Goal: Communication & Community: Answer question/provide support

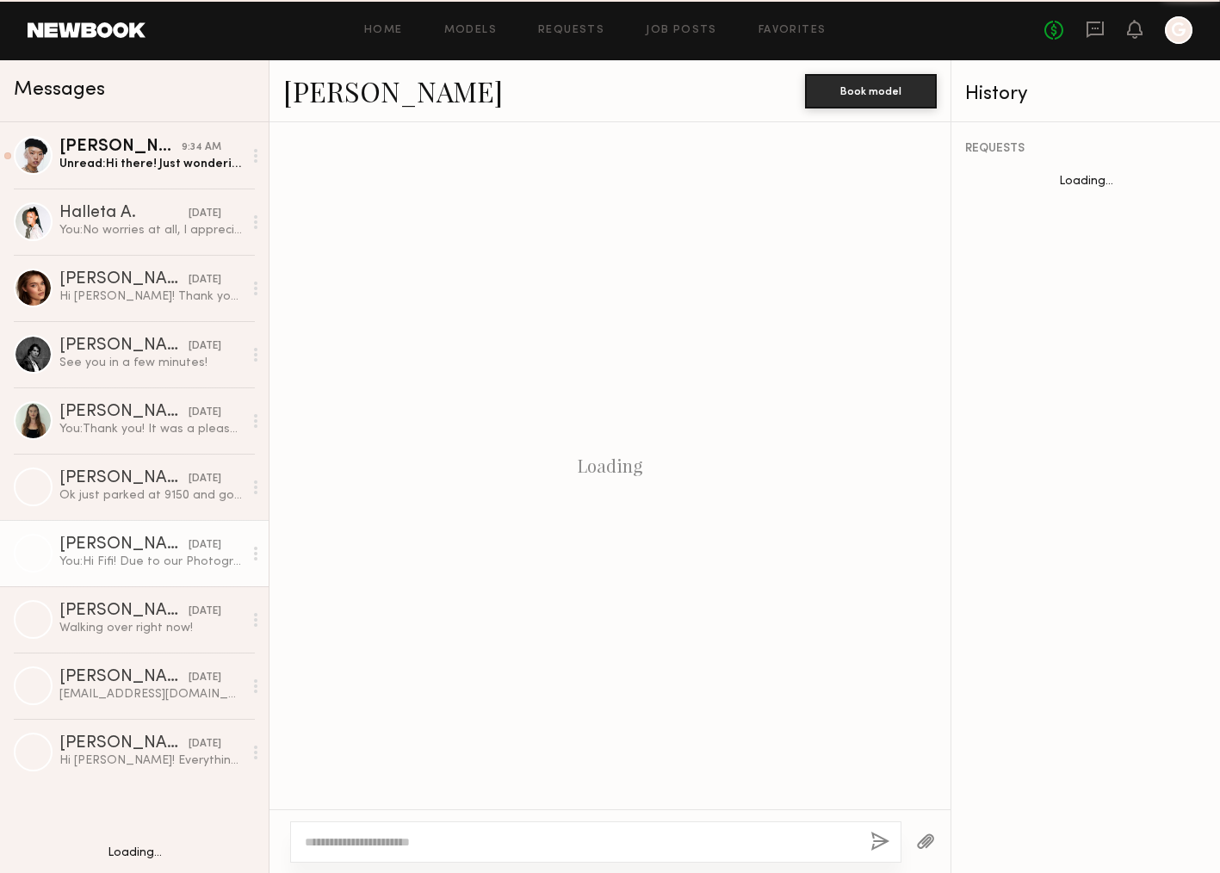
click at [1165, 43] on icon "G" at bounding box center [1179, 30] width 28 height 28
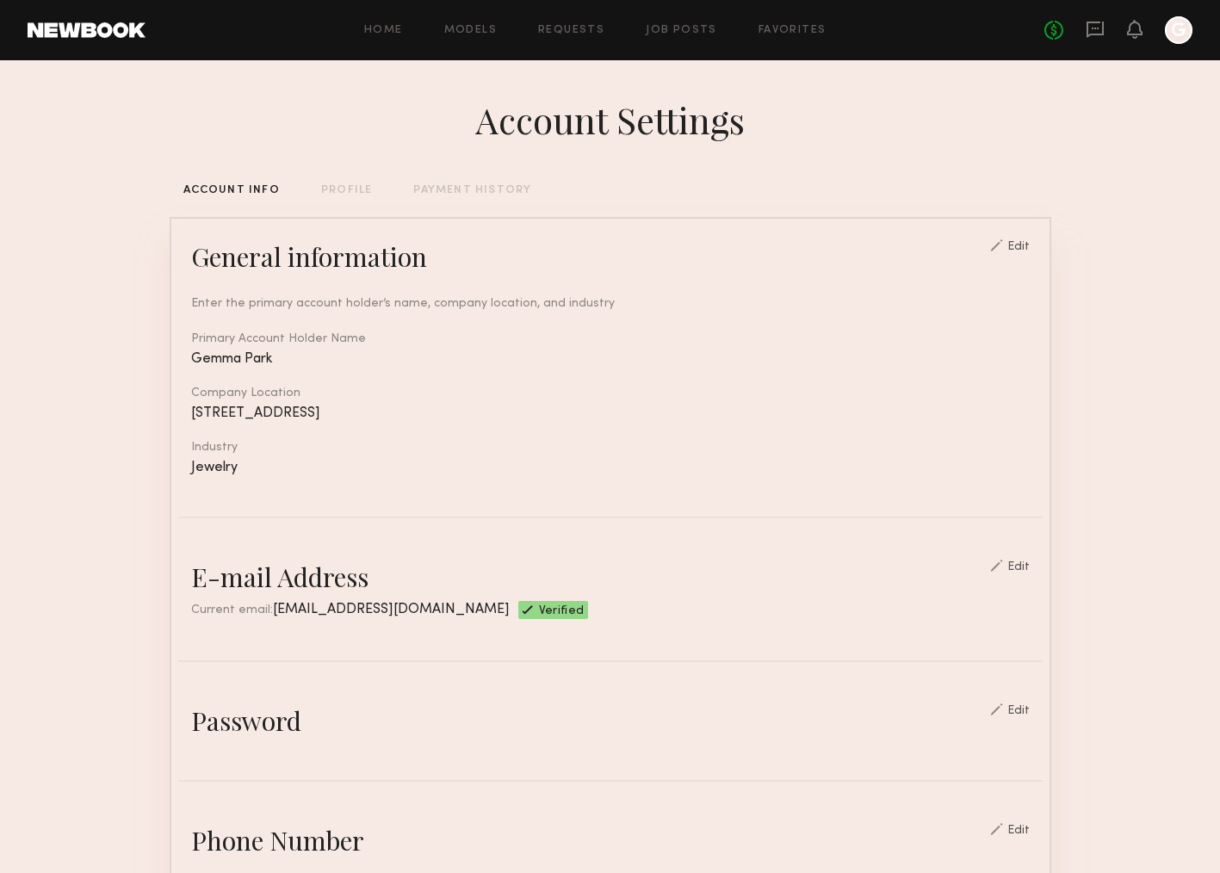
click at [1158, 30] on div "No fees up to $5,000 G" at bounding box center [1118, 30] width 148 height 28
click at [1162, 30] on div "No fees up to $5,000 G" at bounding box center [1118, 30] width 148 height 28
click at [1176, 30] on div at bounding box center [1179, 30] width 28 height 28
click at [1097, 32] on icon at bounding box center [1095, 29] width 19 height 19
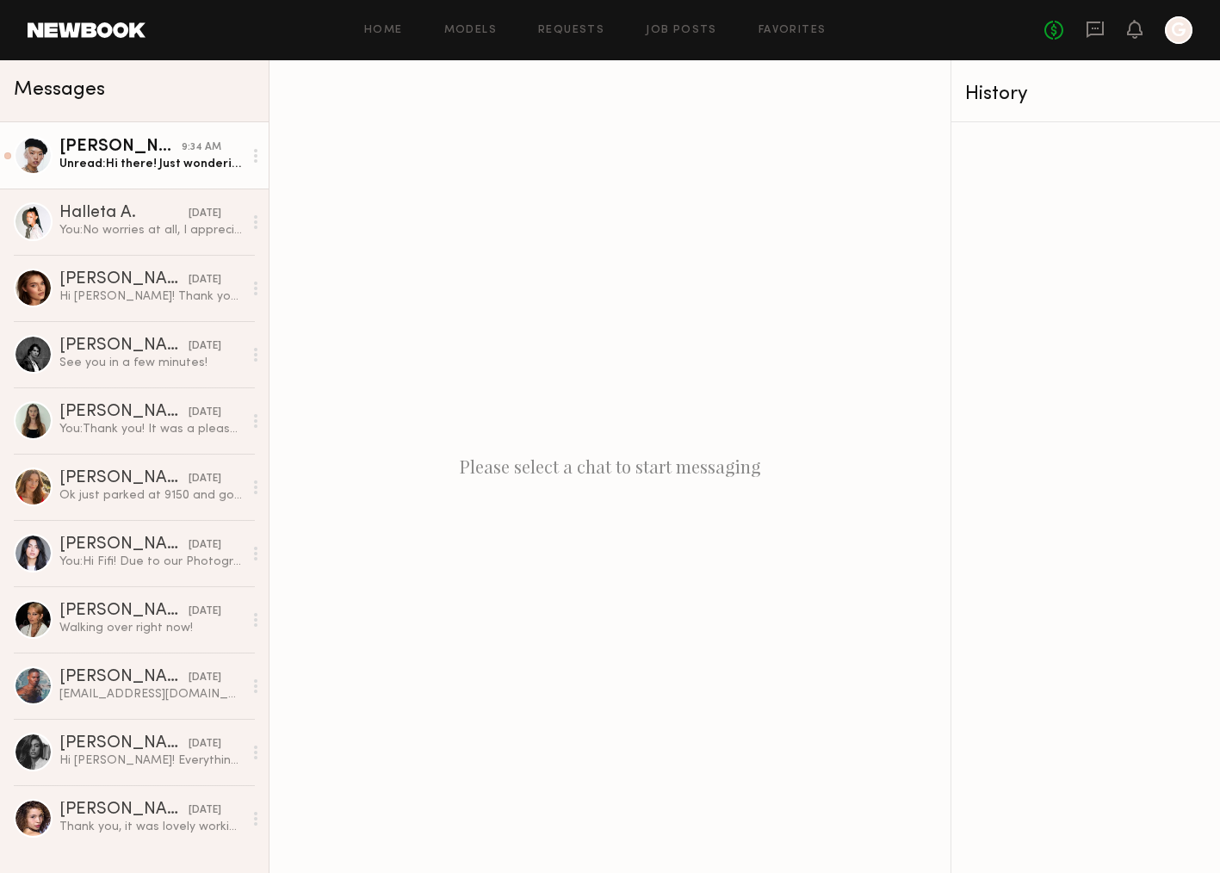
click at [164, 158] on div "Unread: Hi there! Just wondering if there is a callsheet for [DATE]?" at bounding box center [150, 164] width 183 height 16
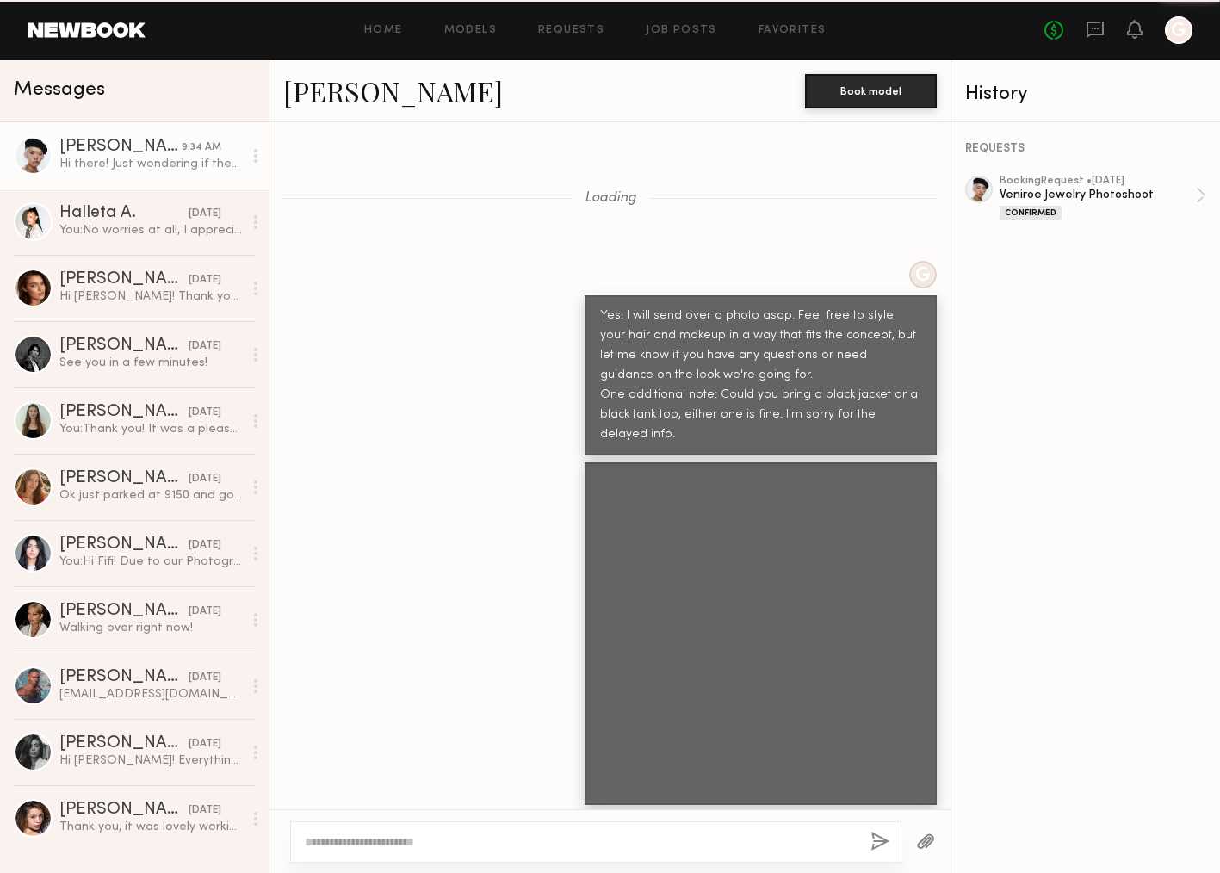
scroll to position [1985, 0]
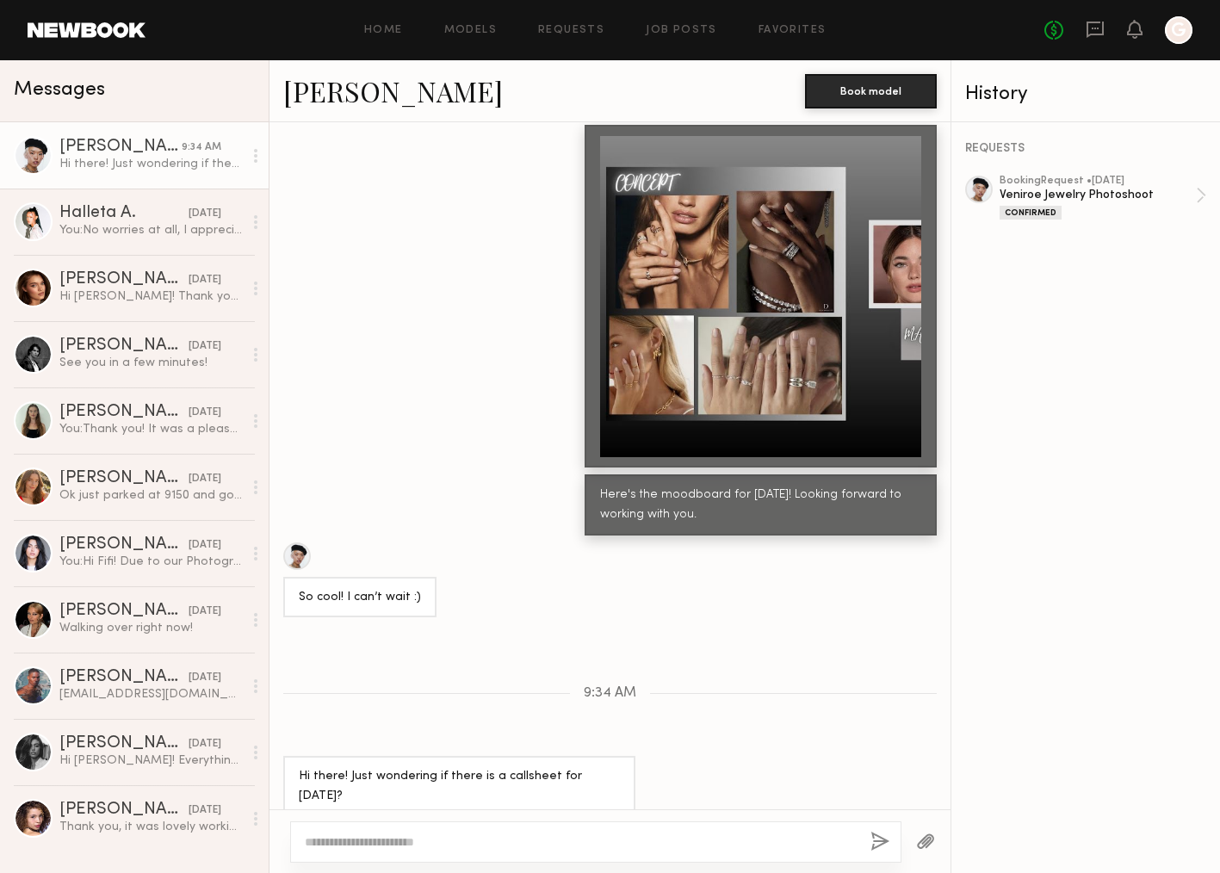
click at [798, 399] on div at bounding box center [760, 296] width 321 height 321
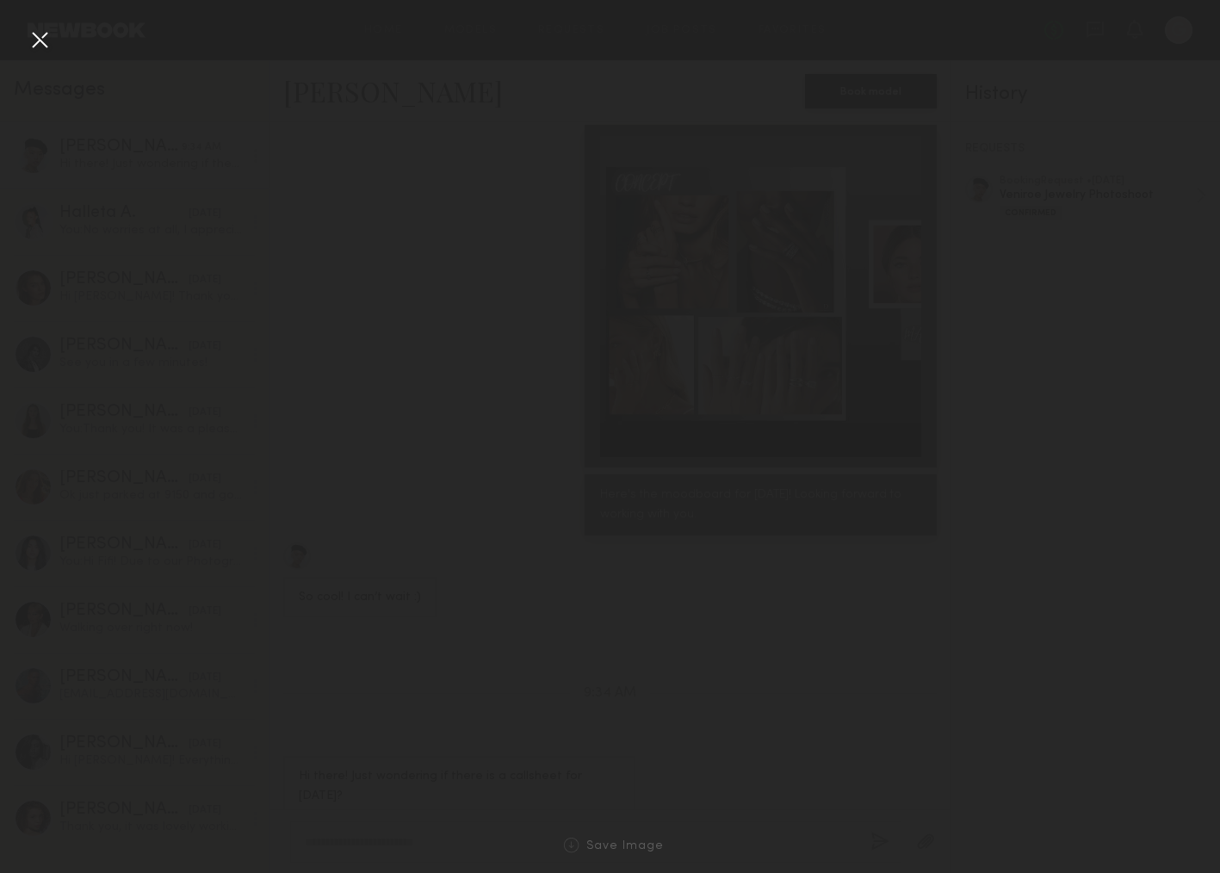
click at [798, 399] on div at bounding box center [760, 296] width 321 height 321
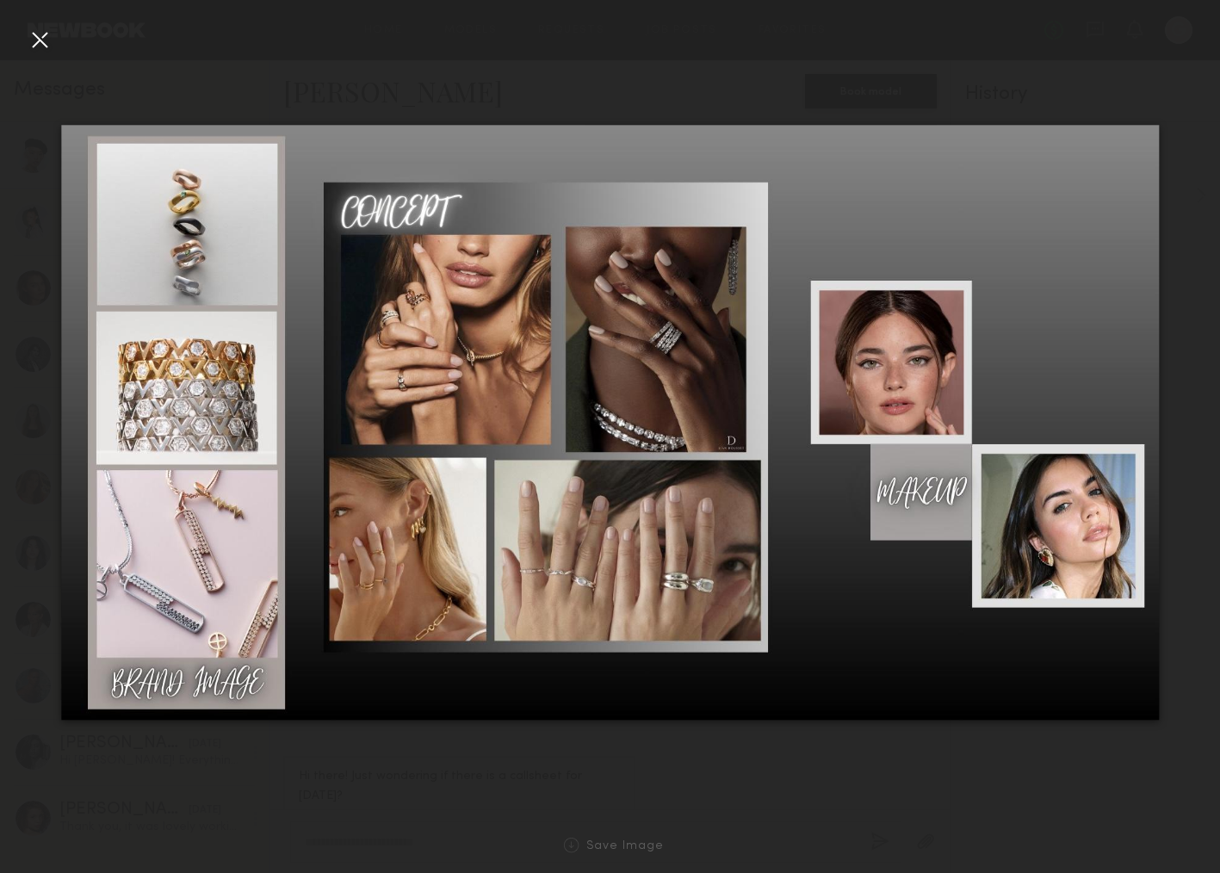
click at [47, 37] on div at bounding box center [40, 40] width 28 height 28
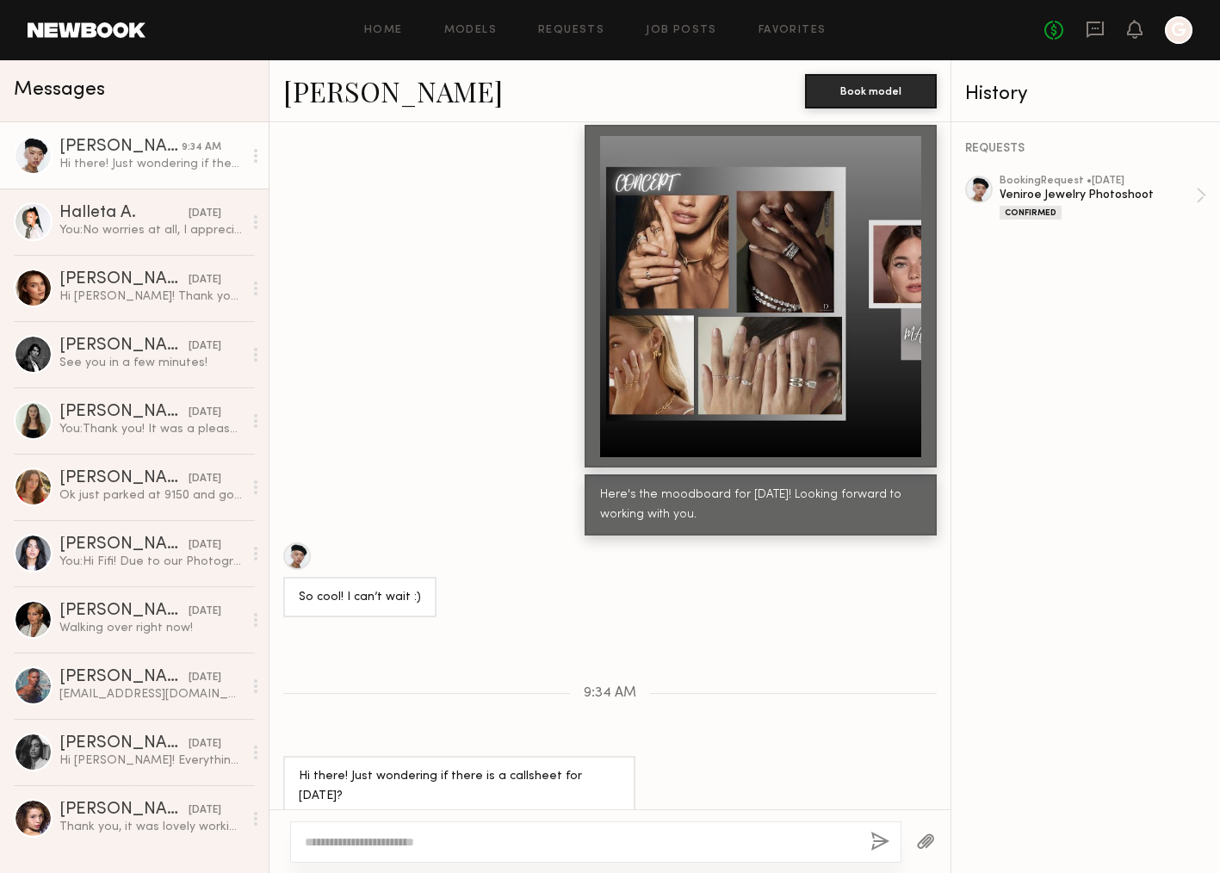
click at [820, 303] on div at bounding box center [760, 296] width 321 height 321
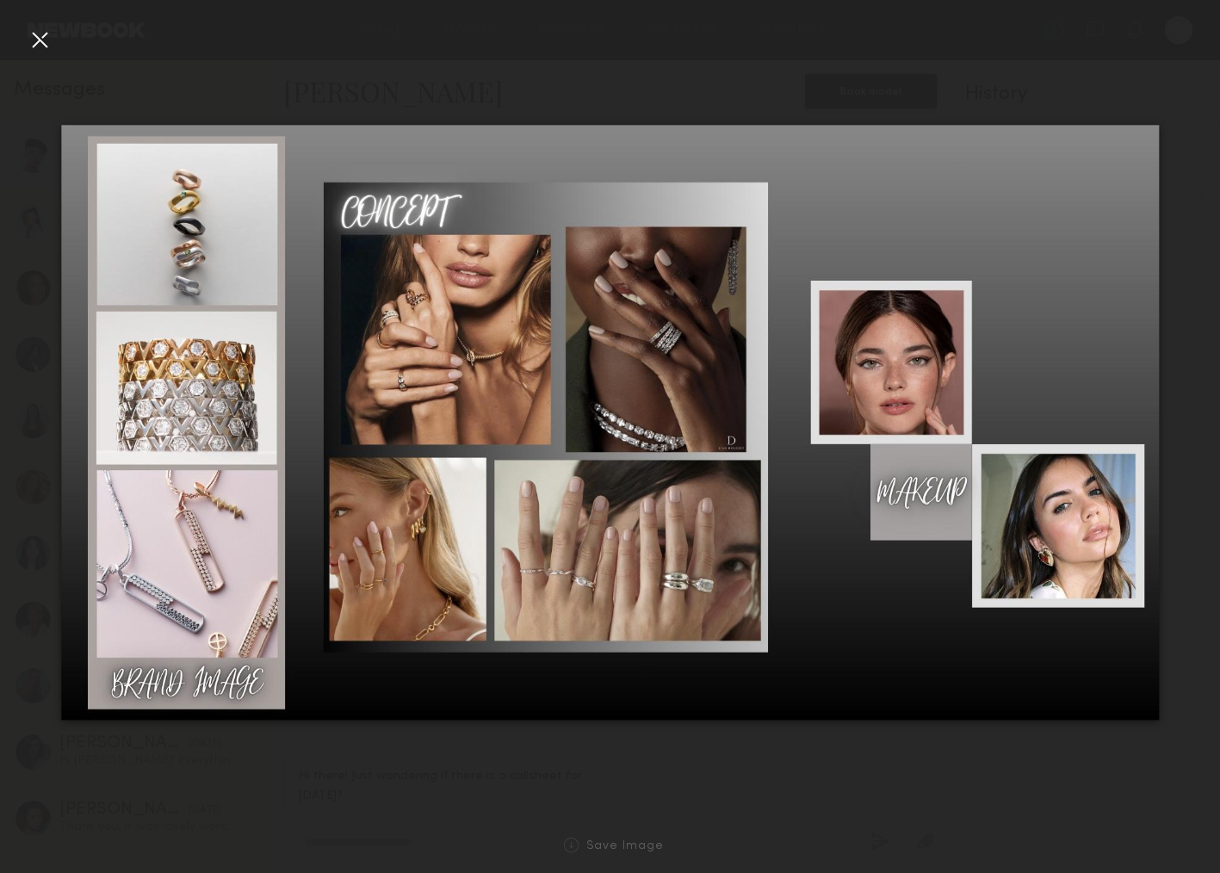
click at [963, 117] on div at bounding box center [610, 423] width 1220 height 790
click at [1012, 63] on div at bounding box center [610, 423] width 1220 height 790
click at [46, 35] on div at bounding box center [40, 40] width 28 height 28
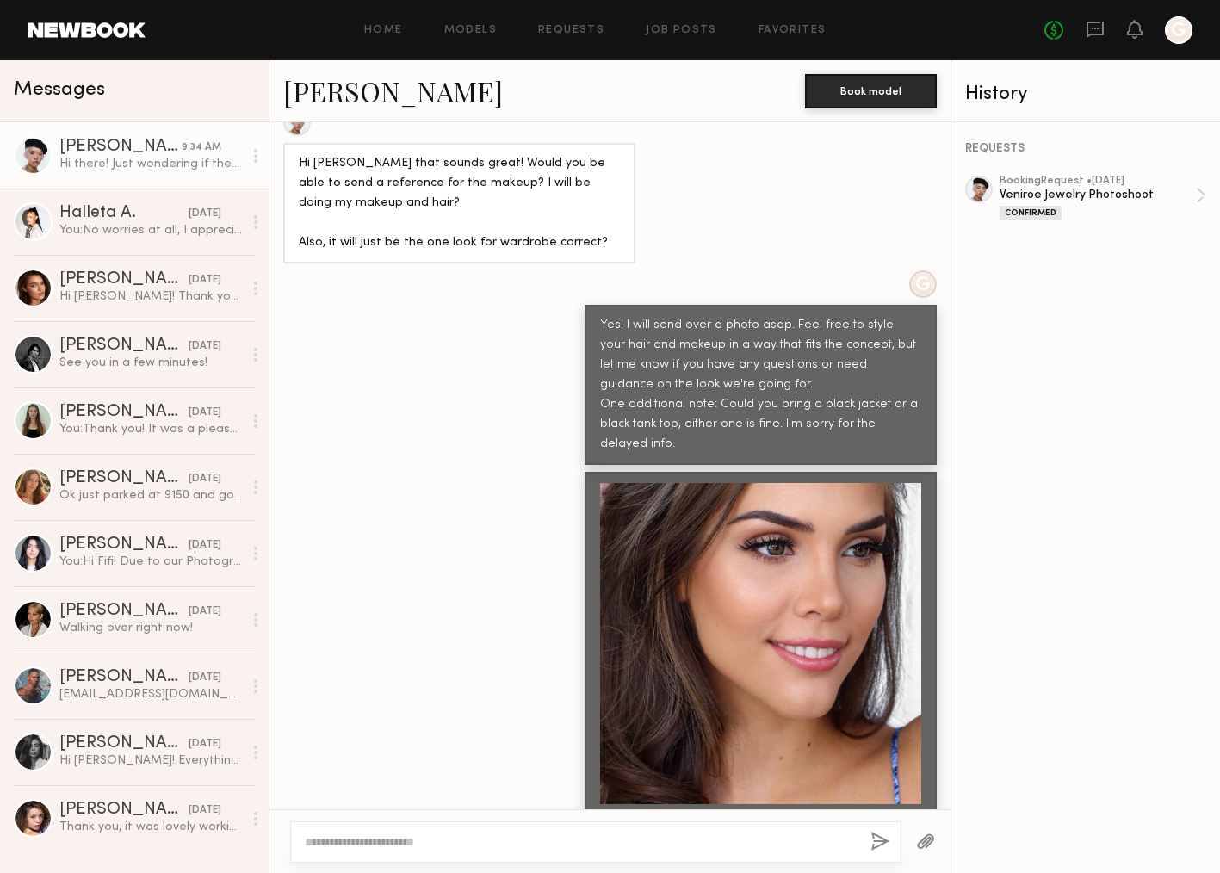
scroll to position [1938, 0]
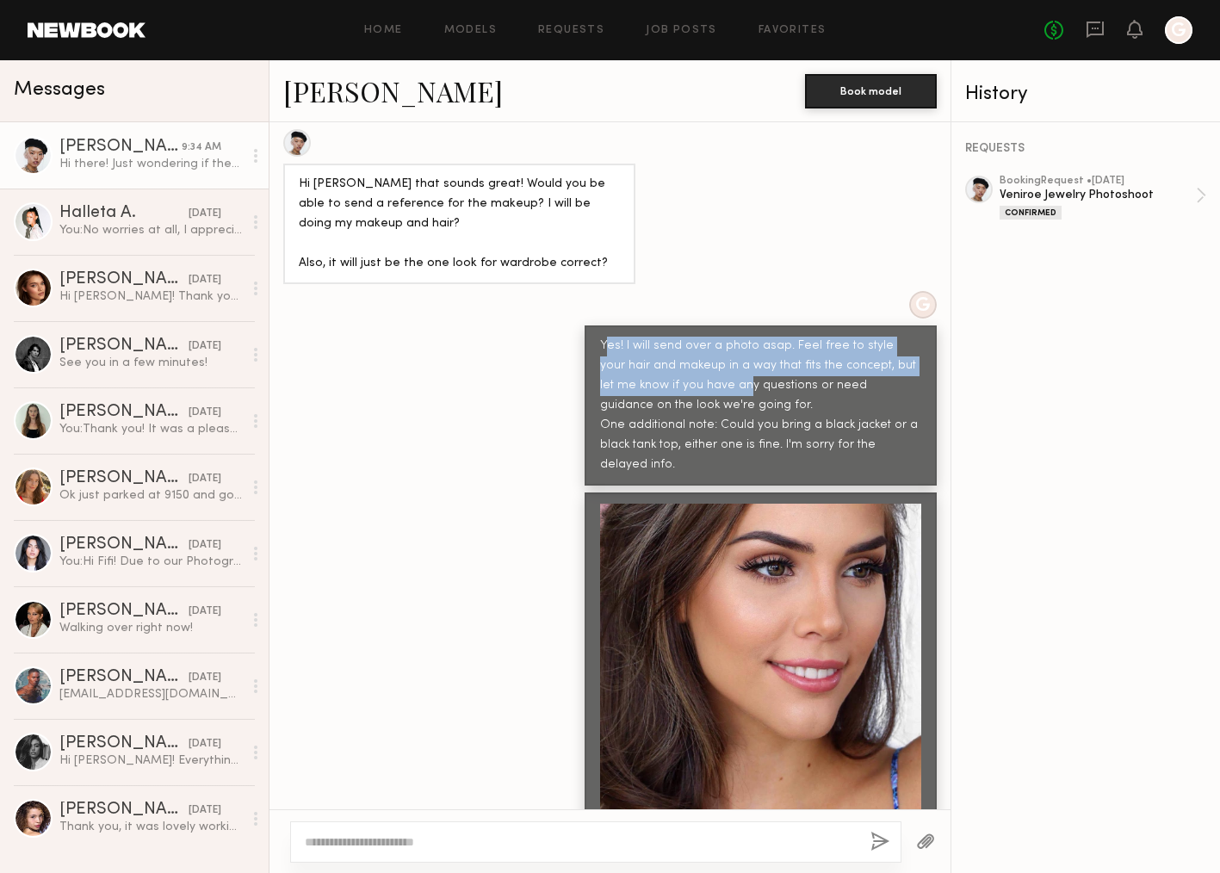
drag, startPoint x: 603, startPoint y: 344, endPoint x: 705, endPoint y: 387, distance: 111.1
click at [705, 387] on div "Yes! I will send over a photo asap. Feel free to style your hair and makeup in …" at bounding box center [760, 406] width 321 height 139
click at [790, 368] on div "Yes! I will send over a photo asap. Feel free to style your hair and makeup in …" at bounding box center [760, 406] width 321 height 139
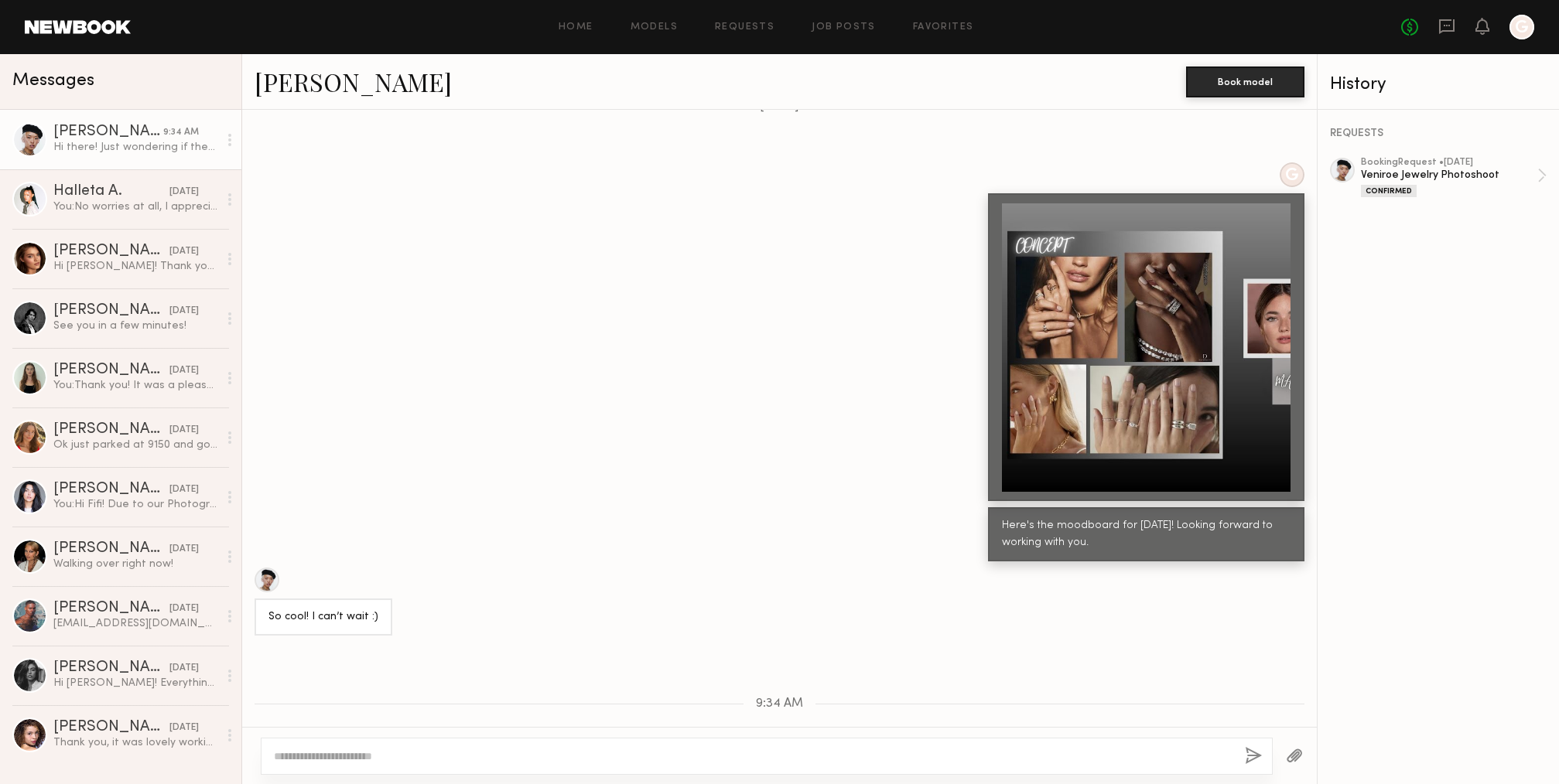
scroll to position [3548, 0]
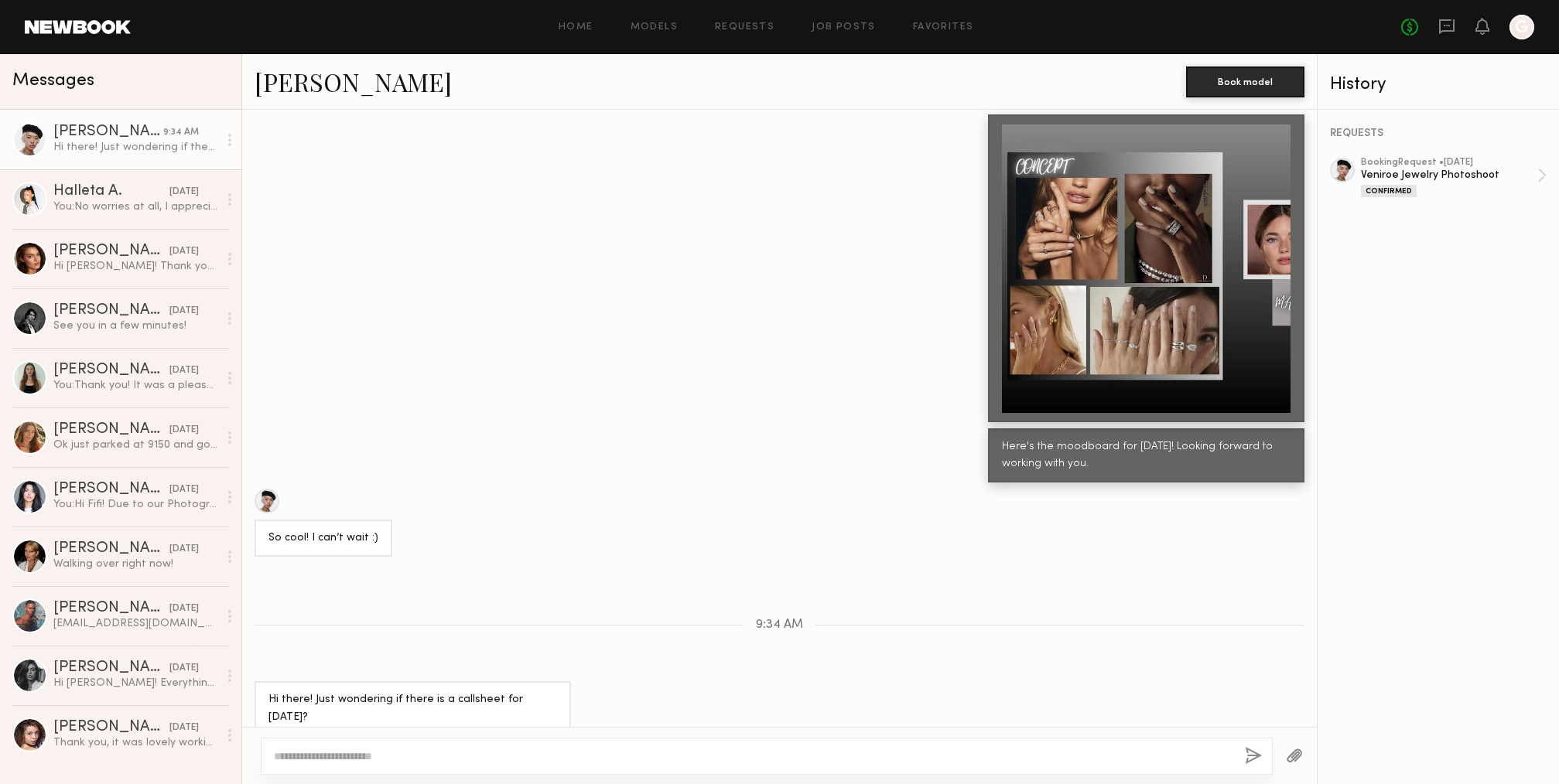
click at [1095, 401] on div at bounding box center [1146, 269] width 288 height 288
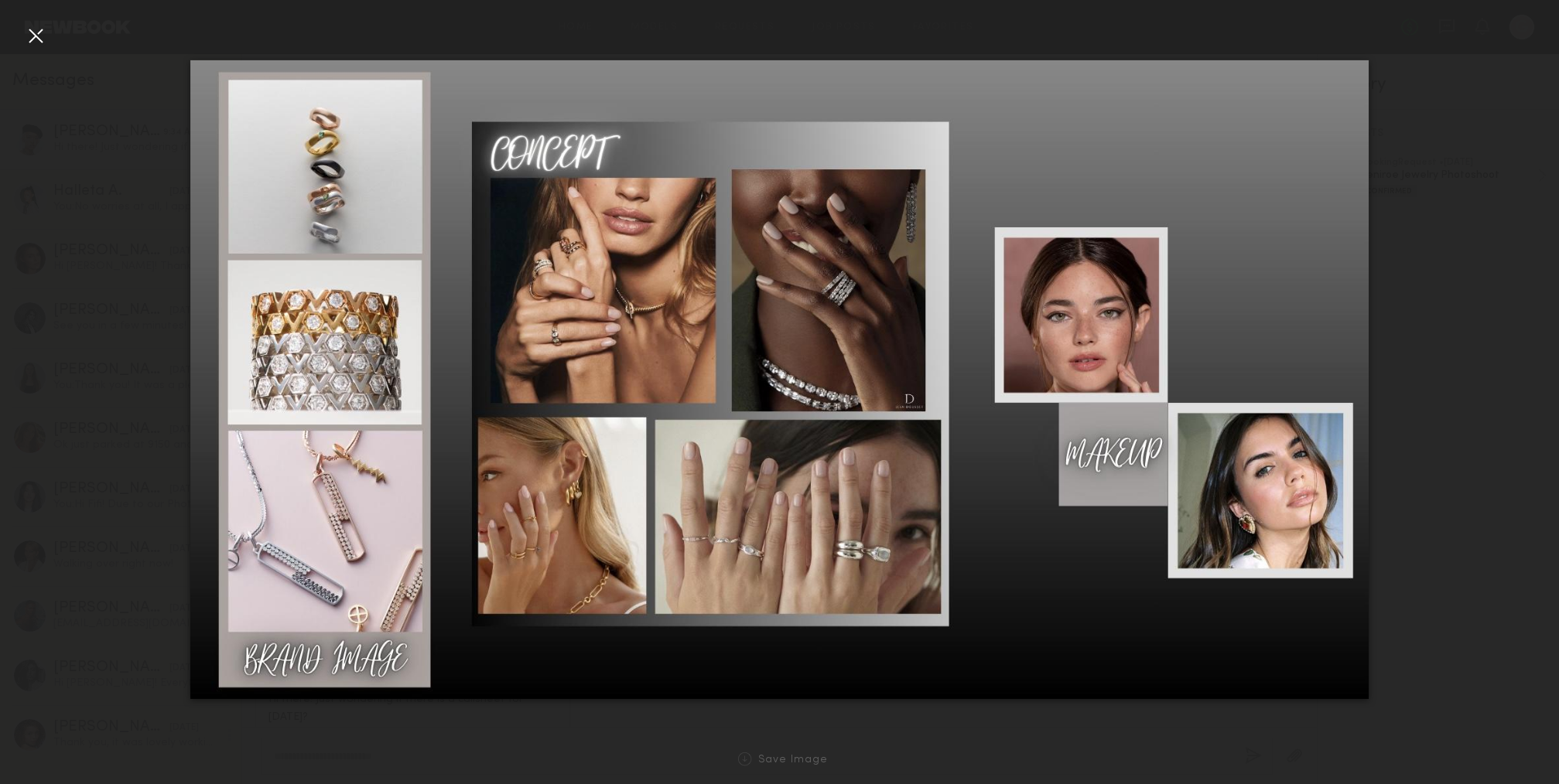
click at [1095, 149] on div at bounding box center [779, 380] width 1559 height 709
click at [1095, 155] on div at bounding box center [779, 380] width 1559 height 709
click at [44, 40] on div at bounding box center [36, 36] width 25 height 25
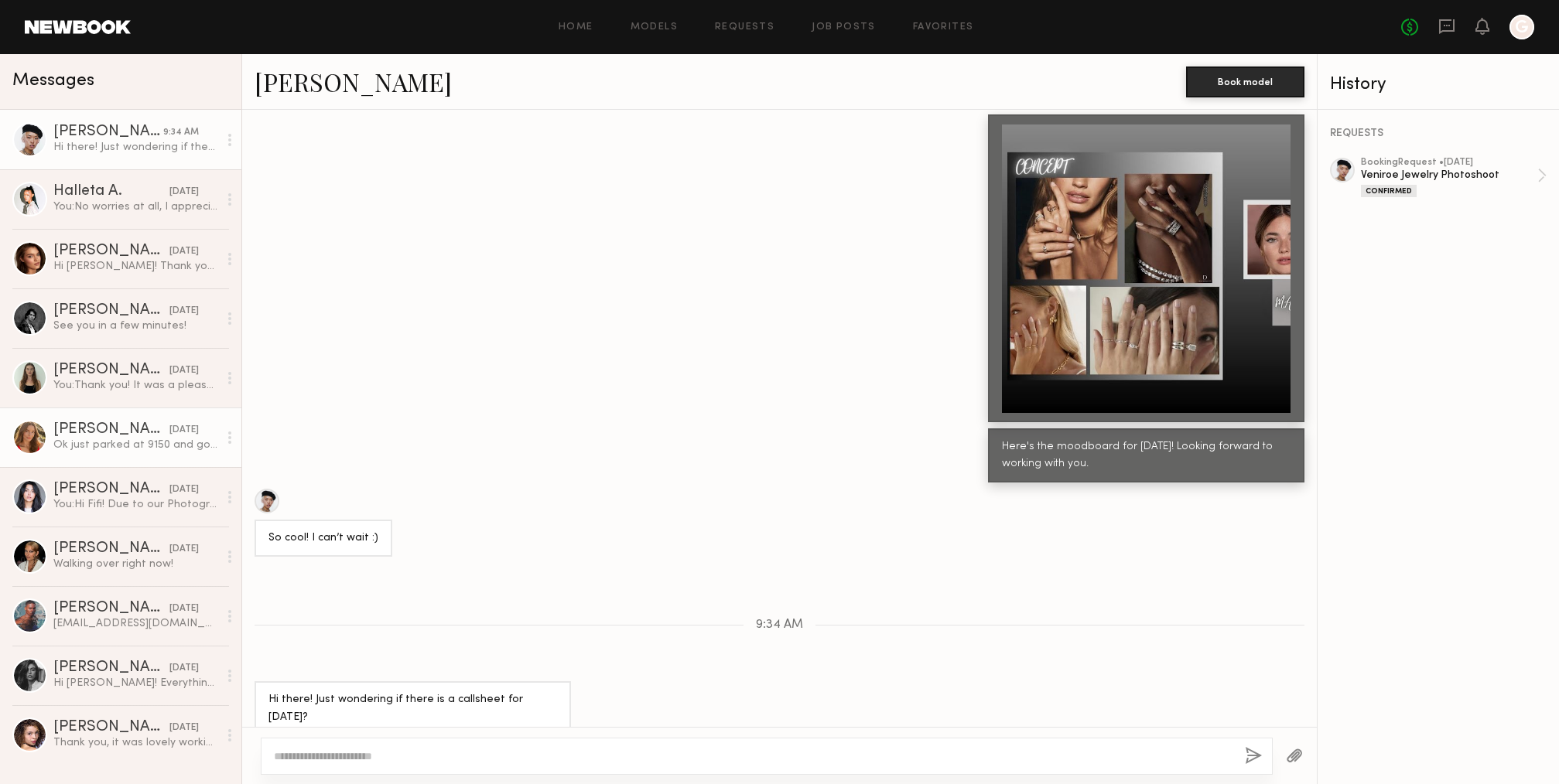
click at [125, 445] on div "Ok just parked at 9150 and going to walk over" at bounding box center [135, 445] width 164 height 14
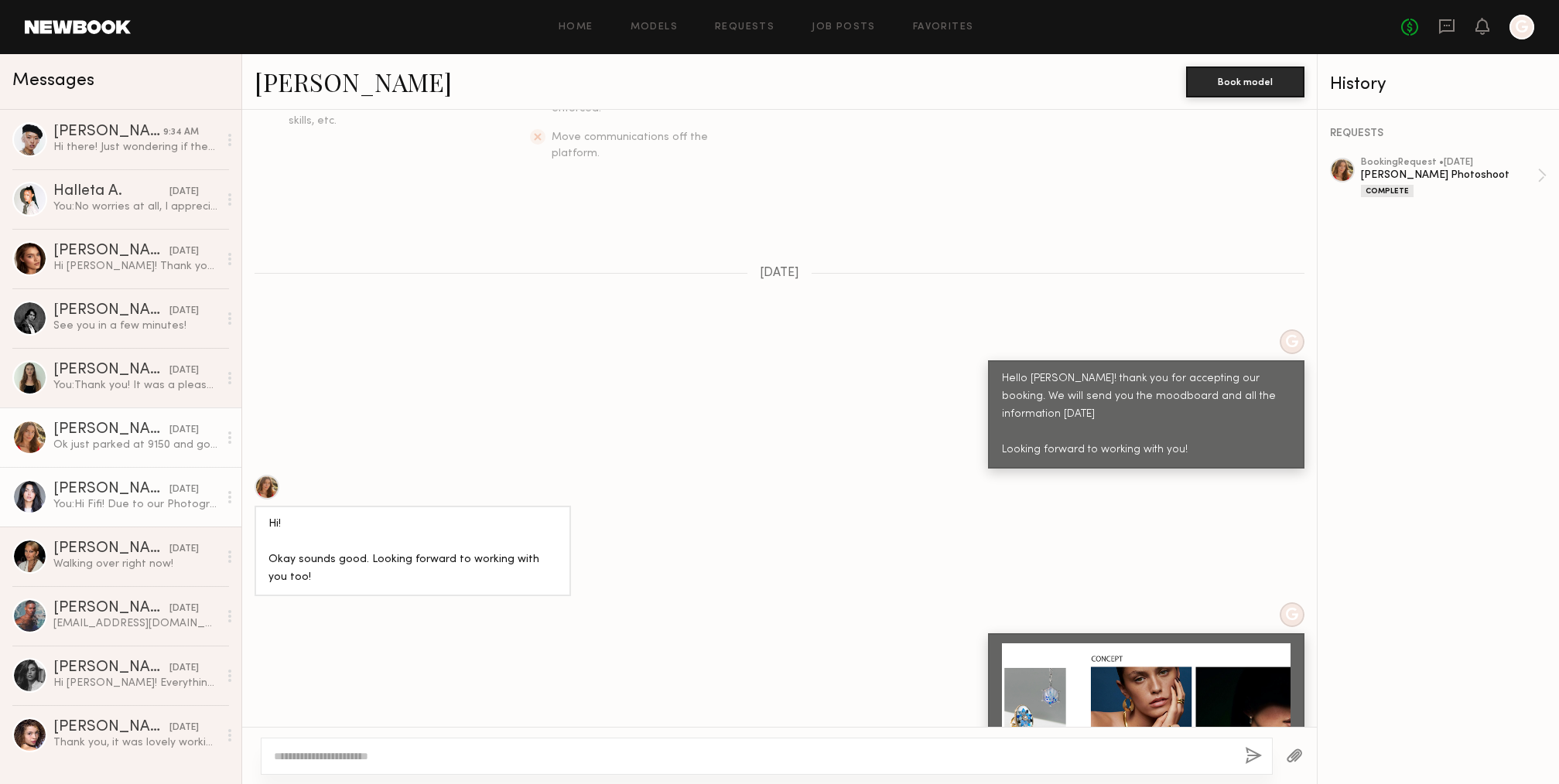
scroll to position [378, 0]
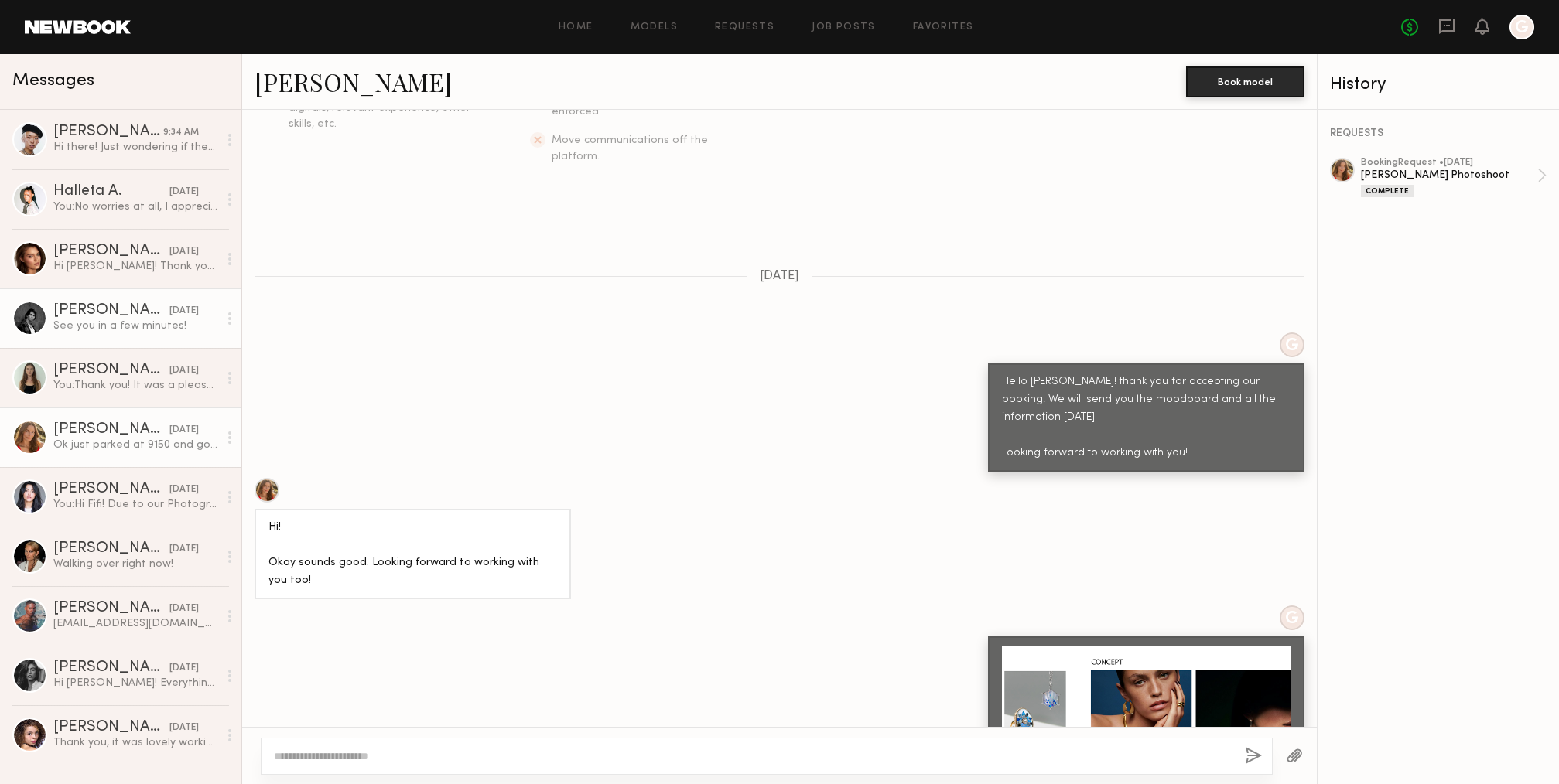
click at [151, 336] on link "[PERSON_NAME] [DATE] See you in a few minutes!" at bounding box center [120, 318] width 242 height 59
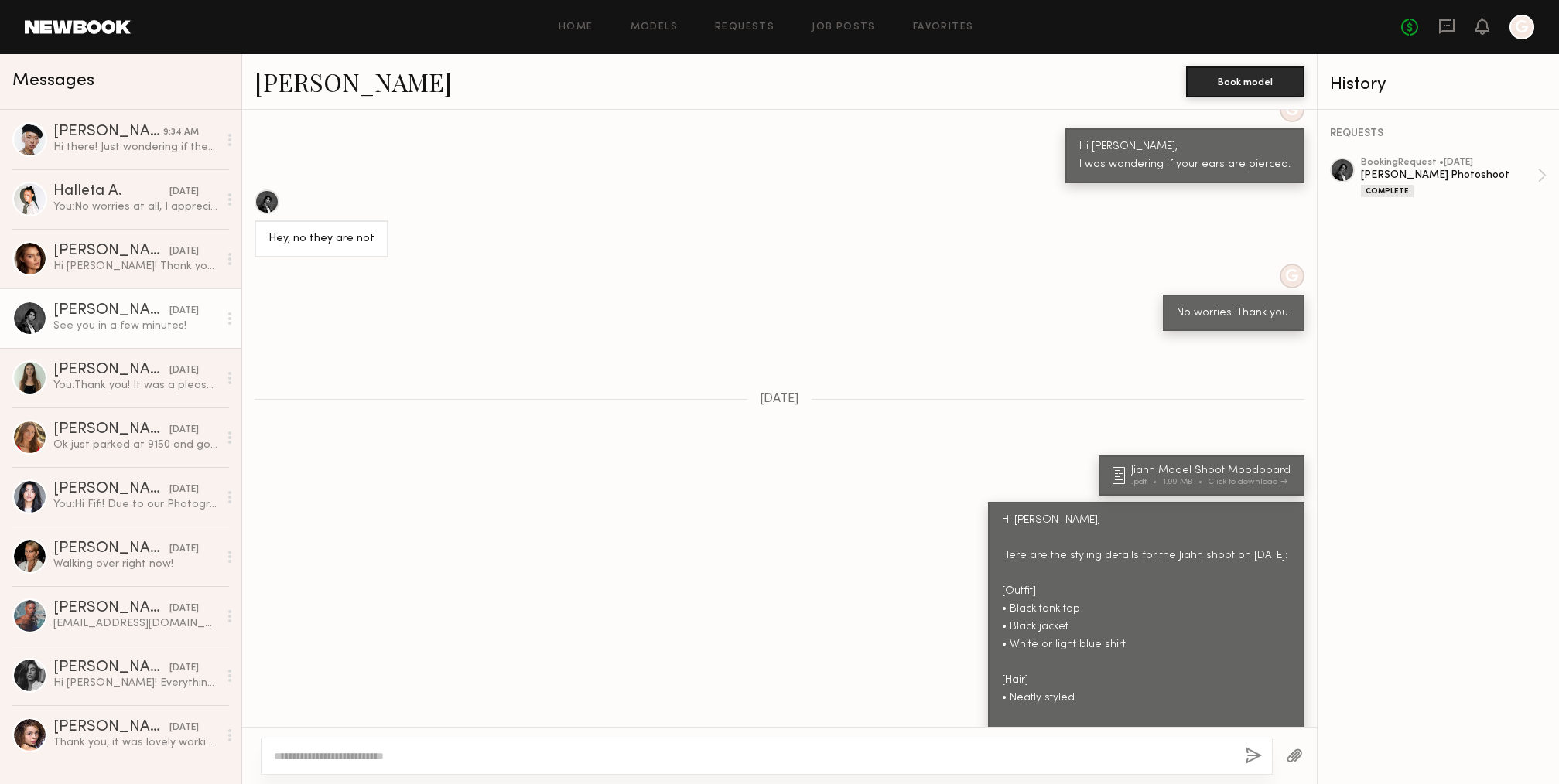
scroll to position [1028, 0]
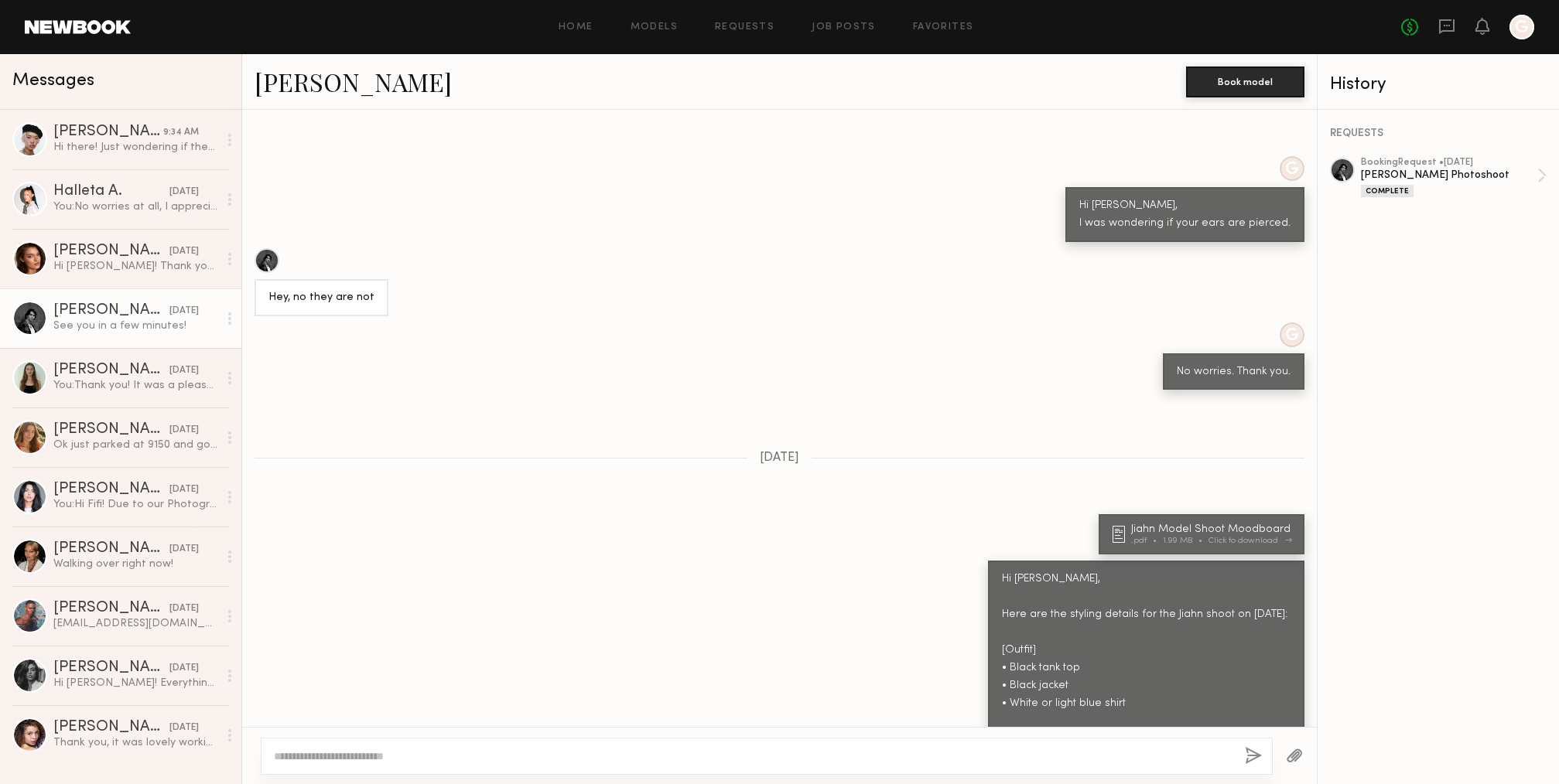
click at [1095, 524] on div "Jiahn Model Shoot Moodboard .pdf 1.99 MB Click to download" at bounding box center [1213, 534] width 164 height 21
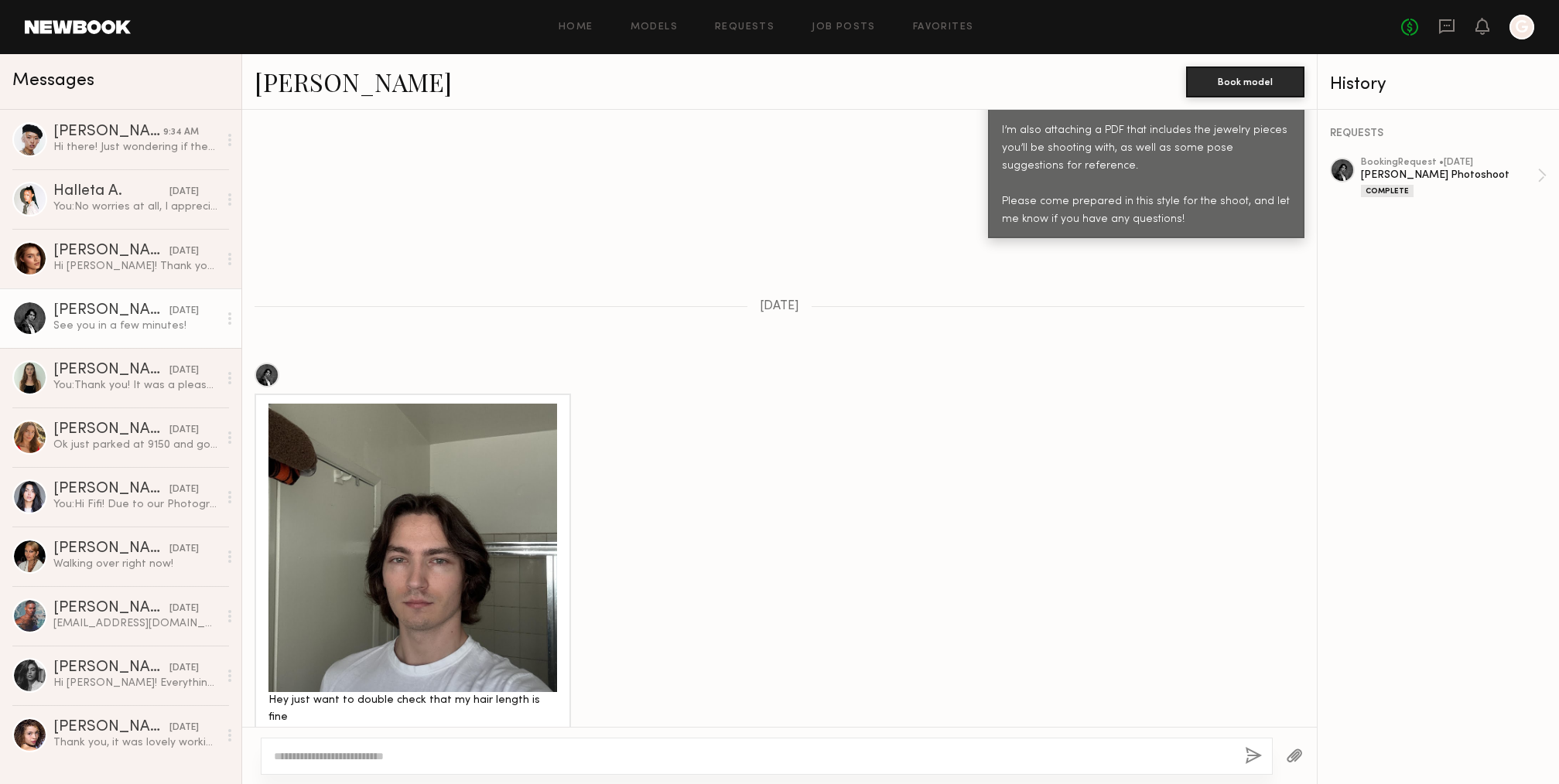
scroll to position [2042, 0]
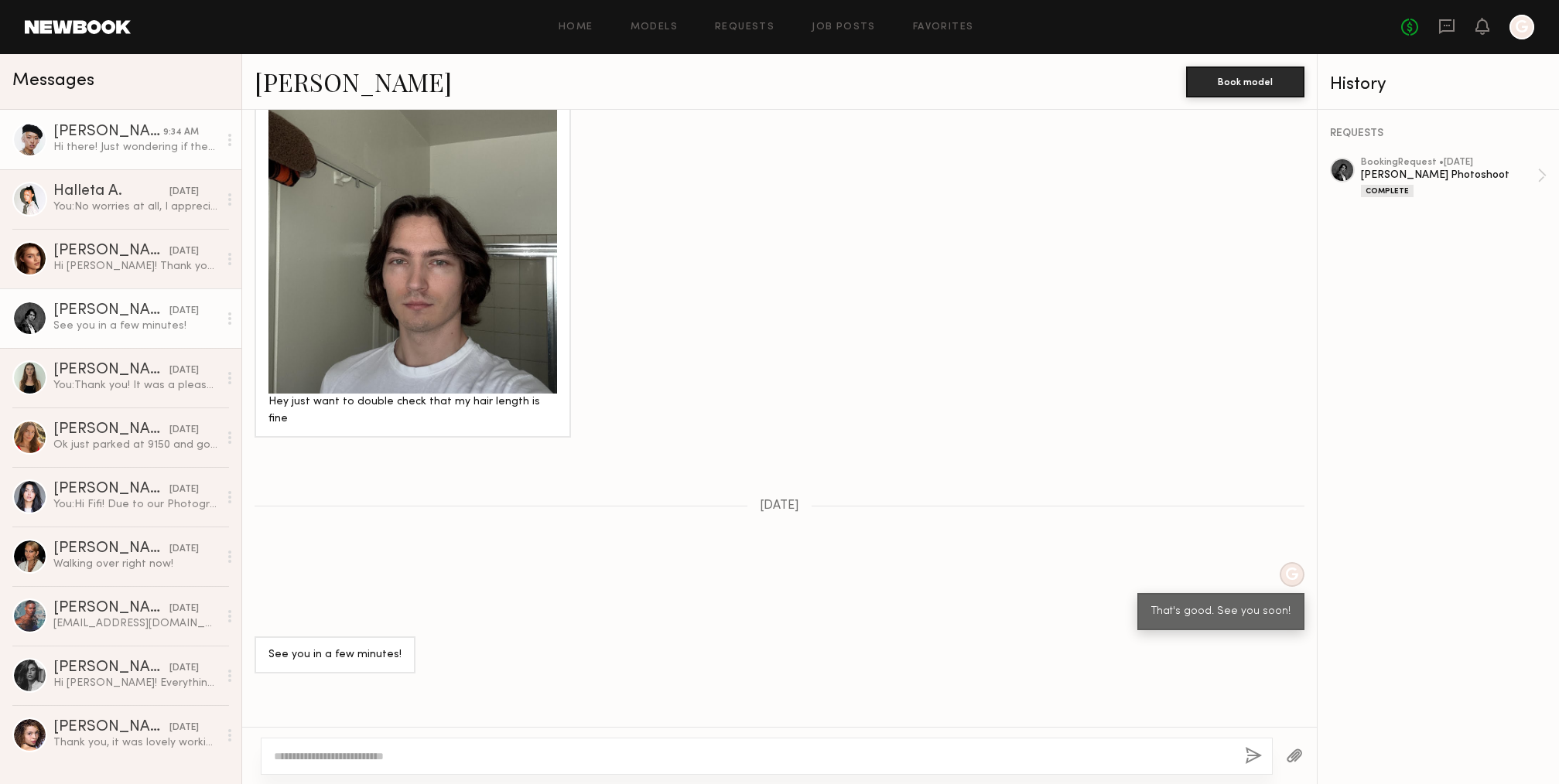
click at [125, 159] on link "[PERSON_NAME] 9:34 AM Hi there! Just wondering if there is a callsheet for [DAT…" at bounding box center [120, 139] width 242 height 59
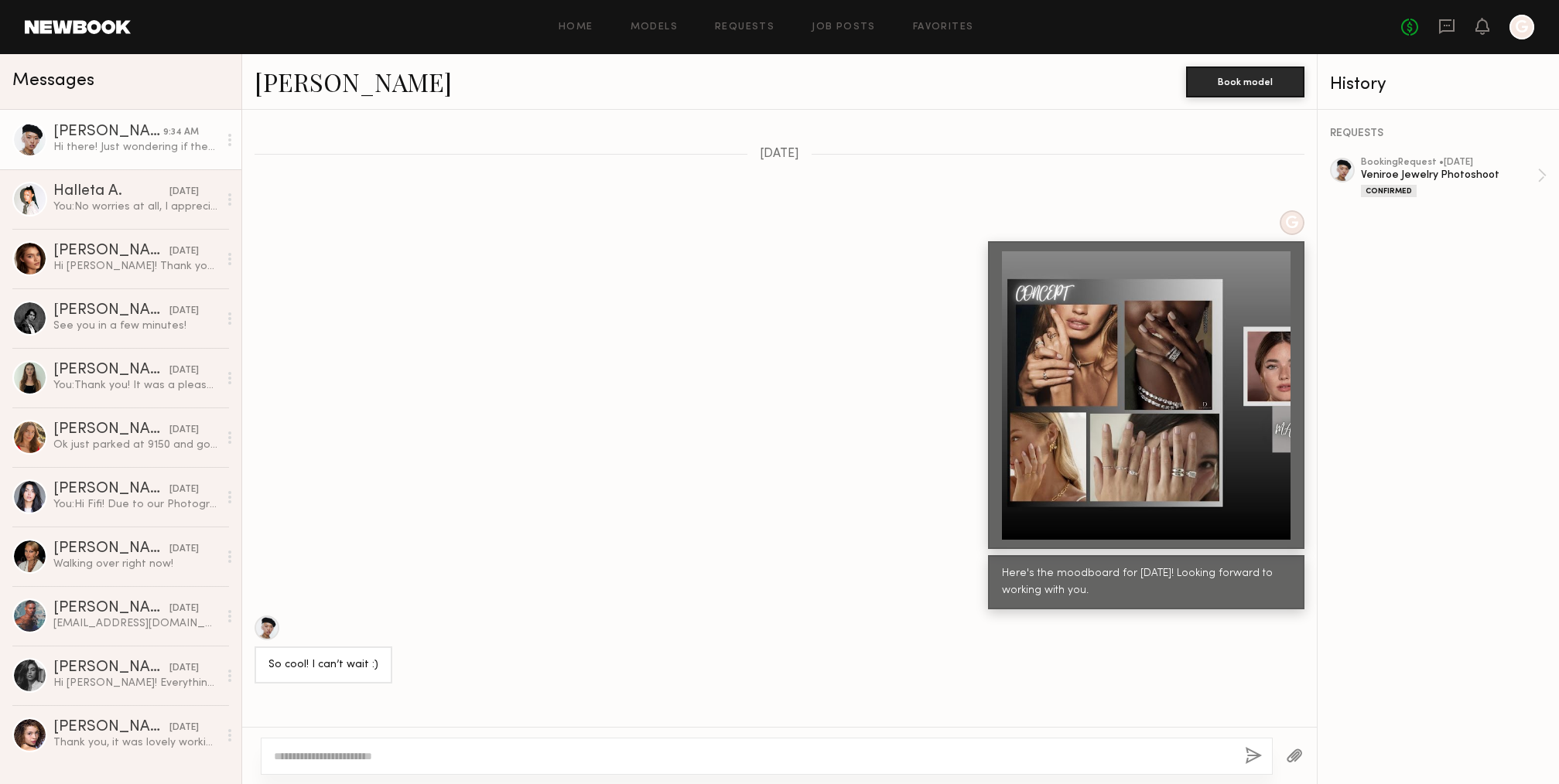
scroll to position [3431, 0]
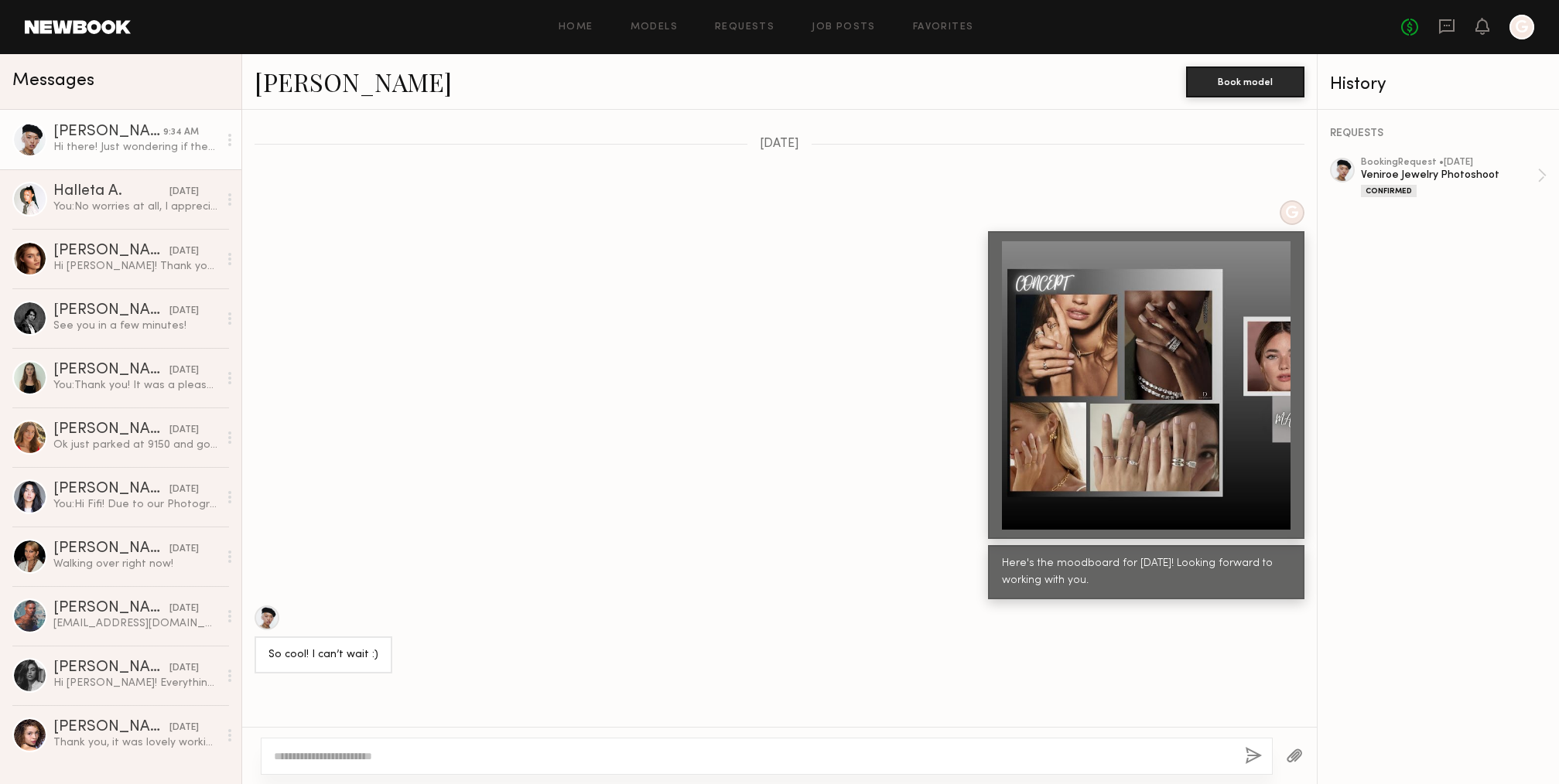
click at [1095, 433] on div at bounding box center [1146, 385] width 288 height 288
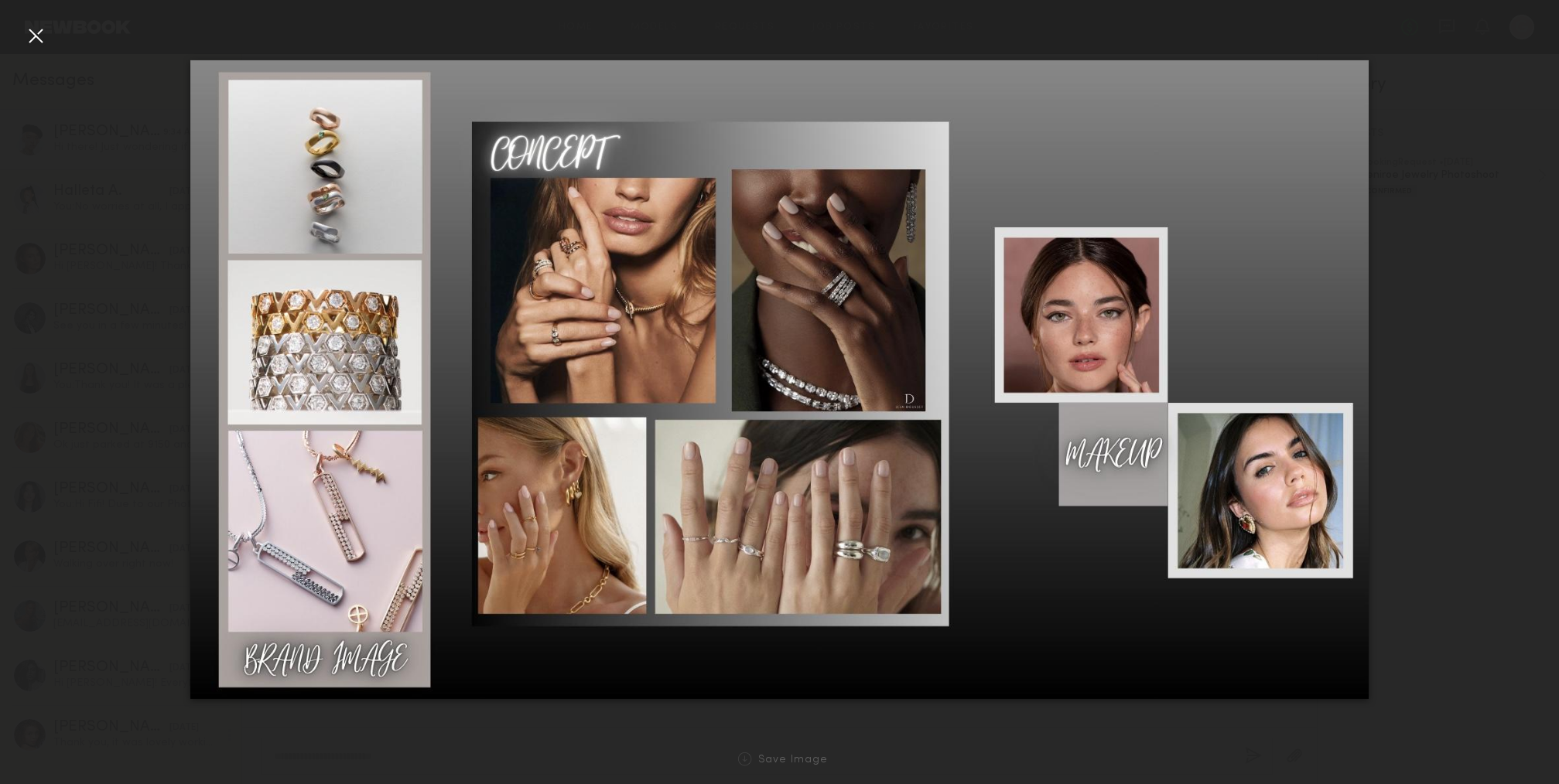
click at [1095, 357] on div at bounding box center [779, 380] width 1559 height 709
click at [40, 37] on div at bounding box center [36, 36] width 25 height 25
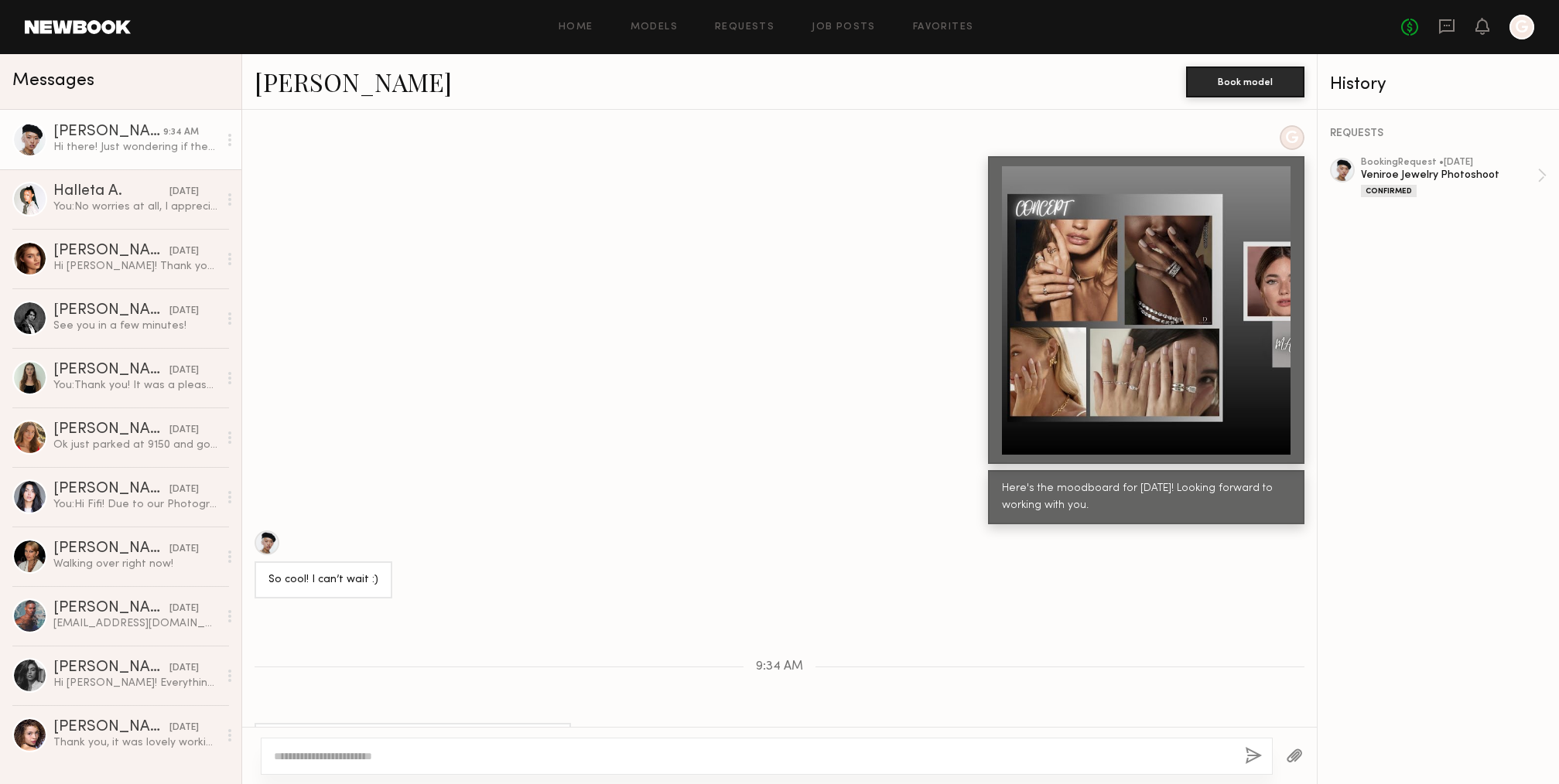
scroll to position [3548, 0]
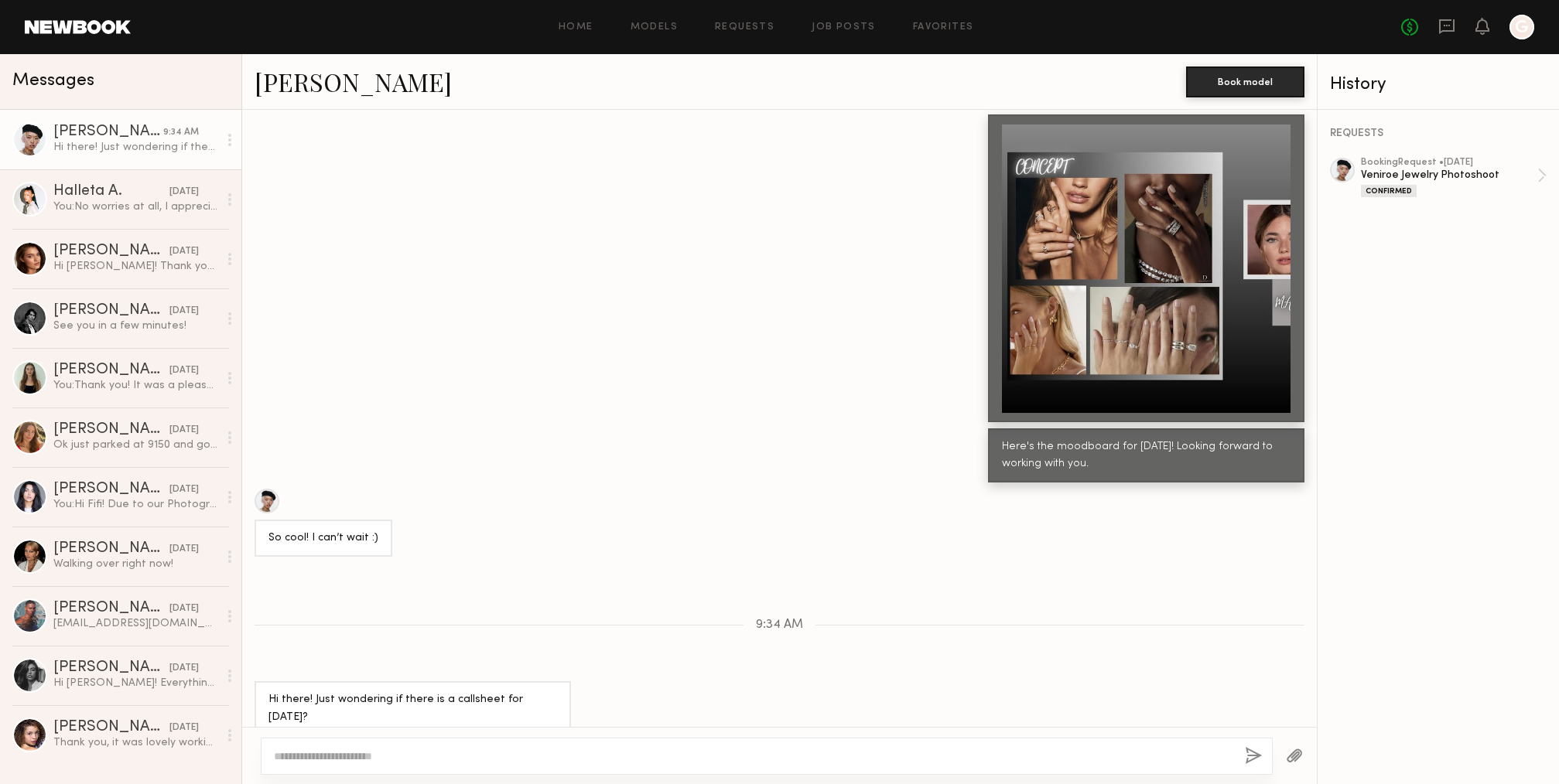
click at [1095, 208] on div at bounding box center [1146, 269] width 288 height 288
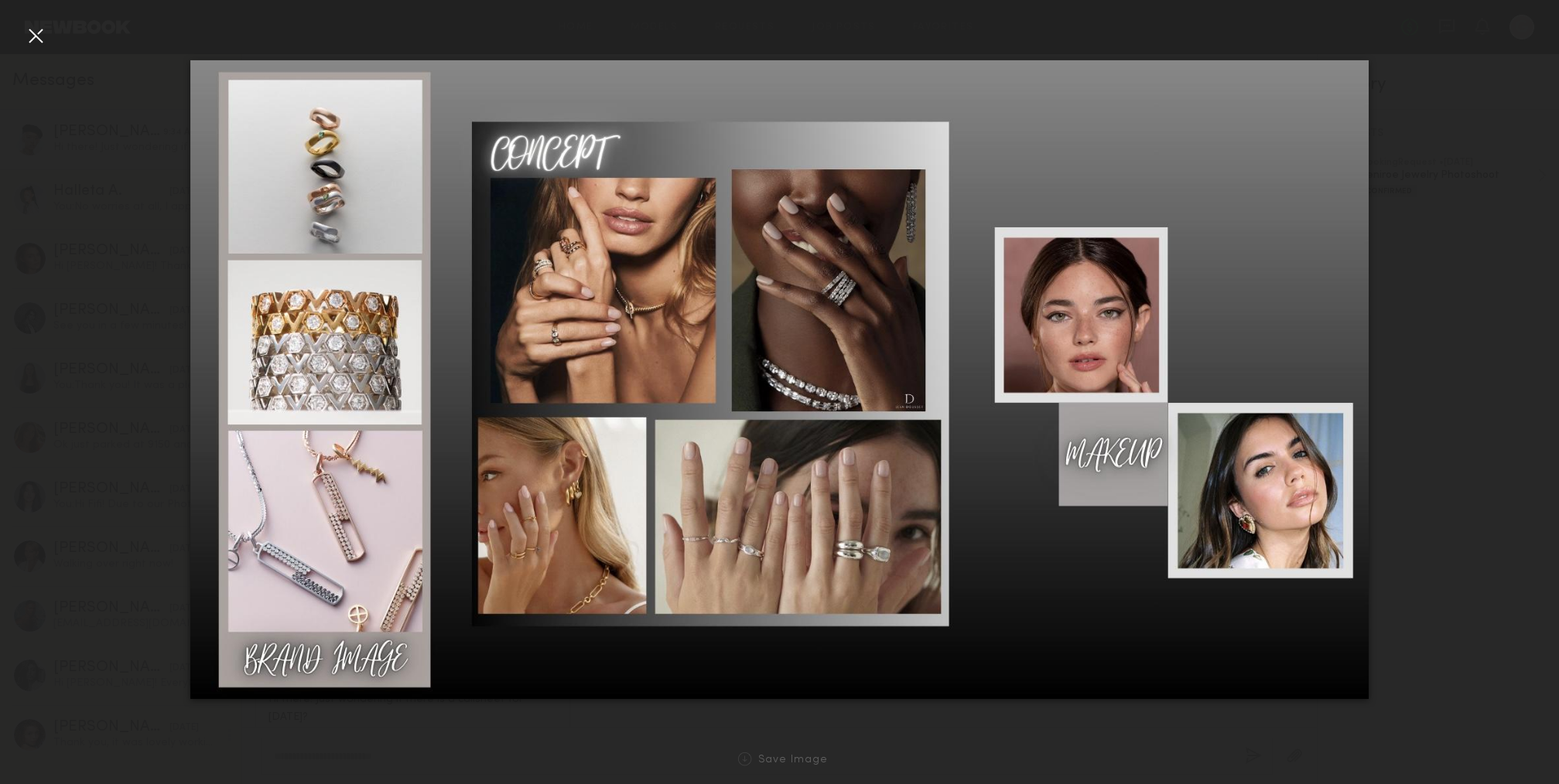
click at [42, 35] on div at bounding box center [36, 36] width 25 height 25
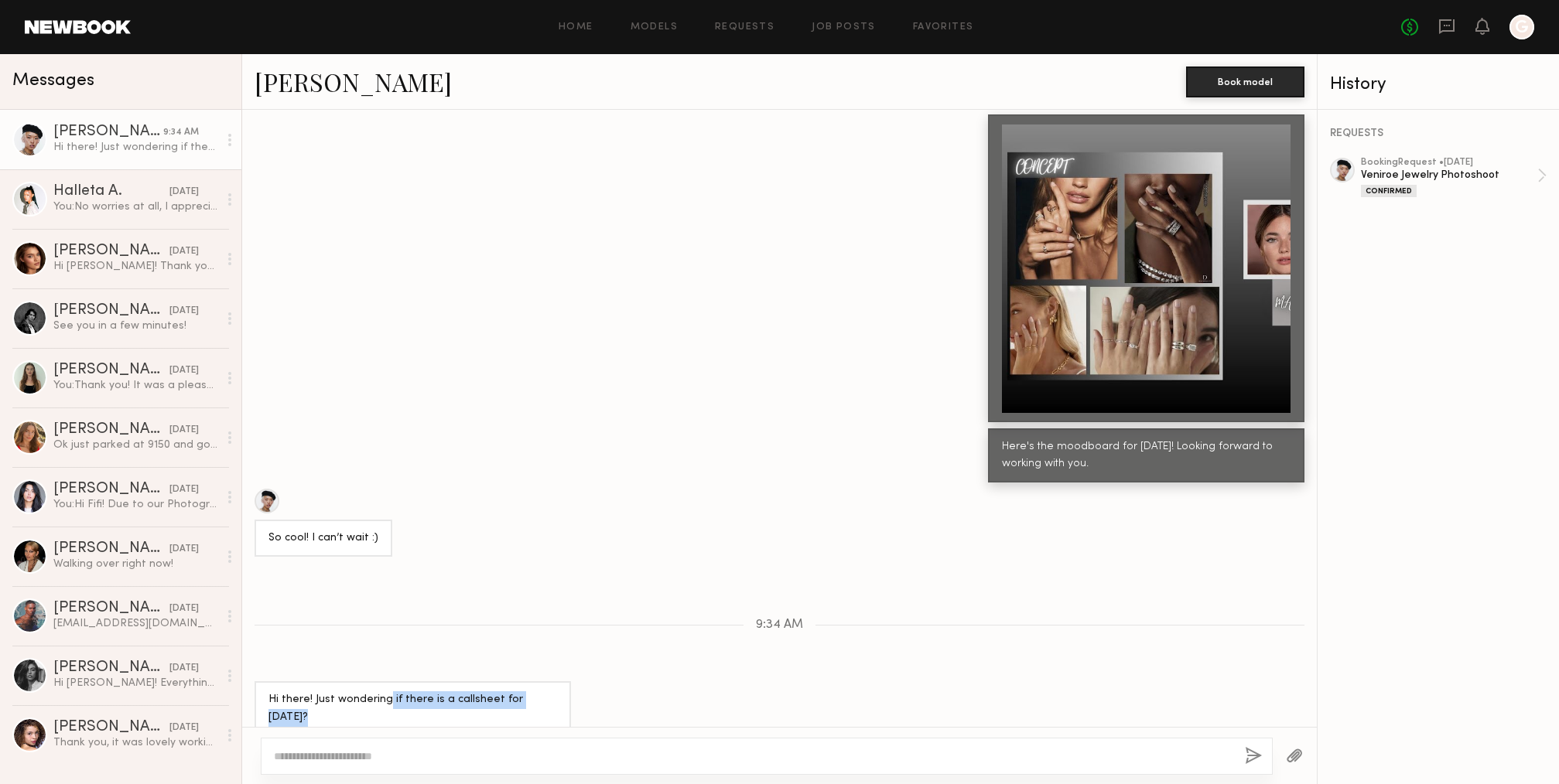
drag, startPoint x: 386, startPoint y: 692, endPoint x: 547, endPoint y: 695, distance: 161.0
click at [547, 695] on div "Hi there! Just wondering if there is a callsheet for [DATE]?" at bounding box center [412, 709] width 316 height 55
click at [524, 693] on div "Hi there! Just wondering if there is a callsheet for [DATE]?" at bounding box center [412, 709] width 288 height 36
click at [700, 32] on div "Home Models Requests Job Posts Favorites Sign Out No fees up to $5,000 G" at bounding box center [833, 27] width 1404 height 25
